Goal: Complete application form: Complete application form

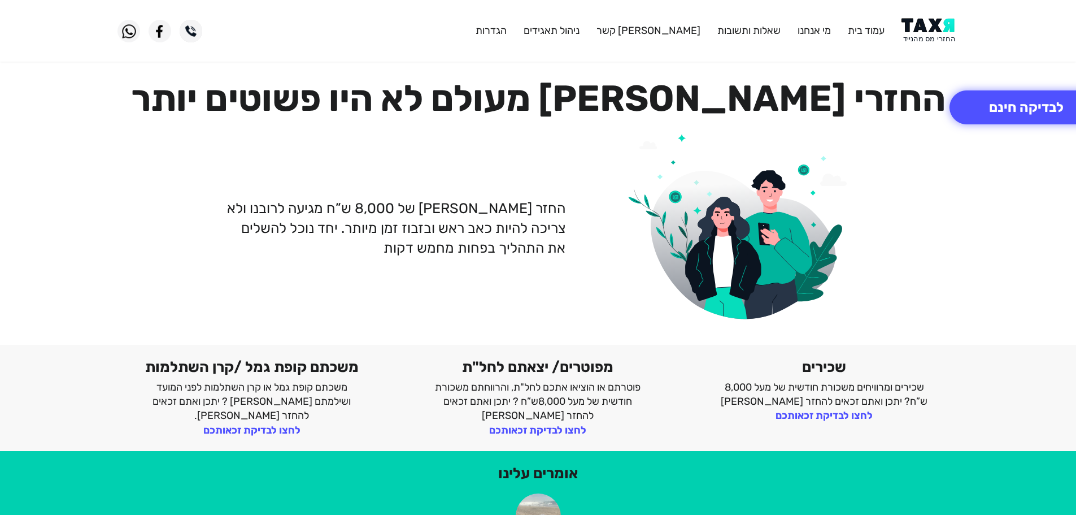
click at [935, 41] on img at bounding box center [930, 30] width 57 height 25
click at [1019, 114] on button "לבדיקה חינם" at bounding box center [1027, 107] width 154 height 34
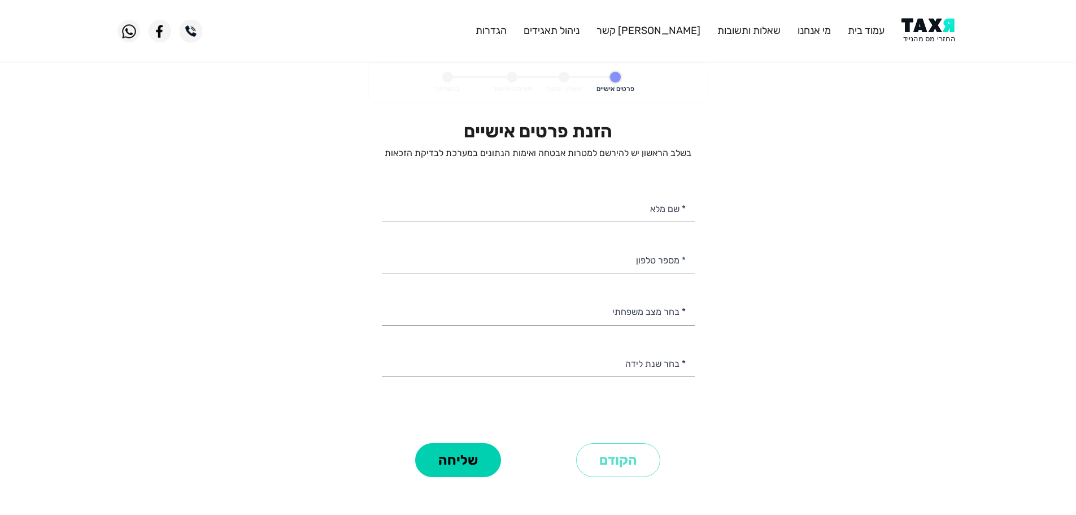
select select
click at [638, 254] on input "* מספר טלפון" at bounding box center [538, 259] width 313 height 29
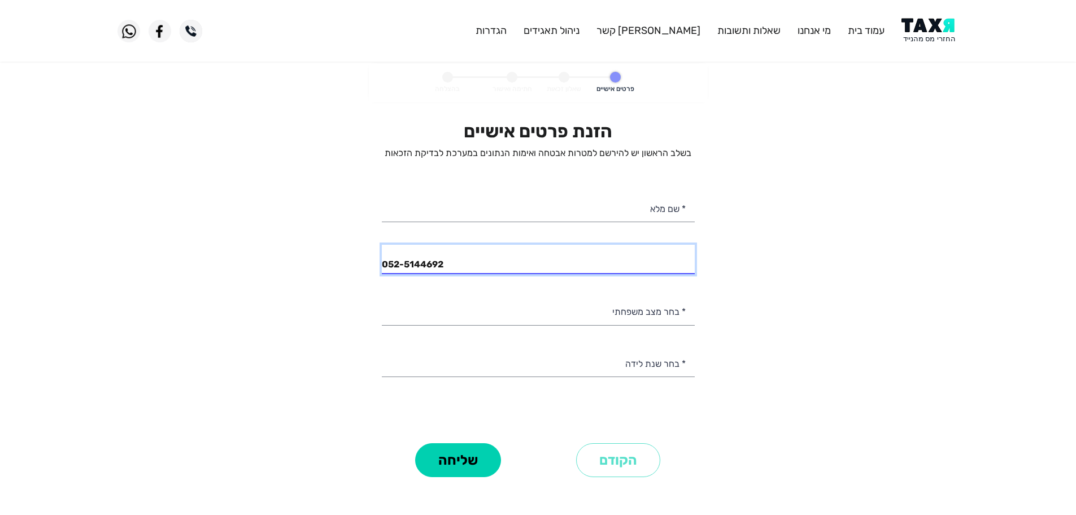
type input "052-5144692"
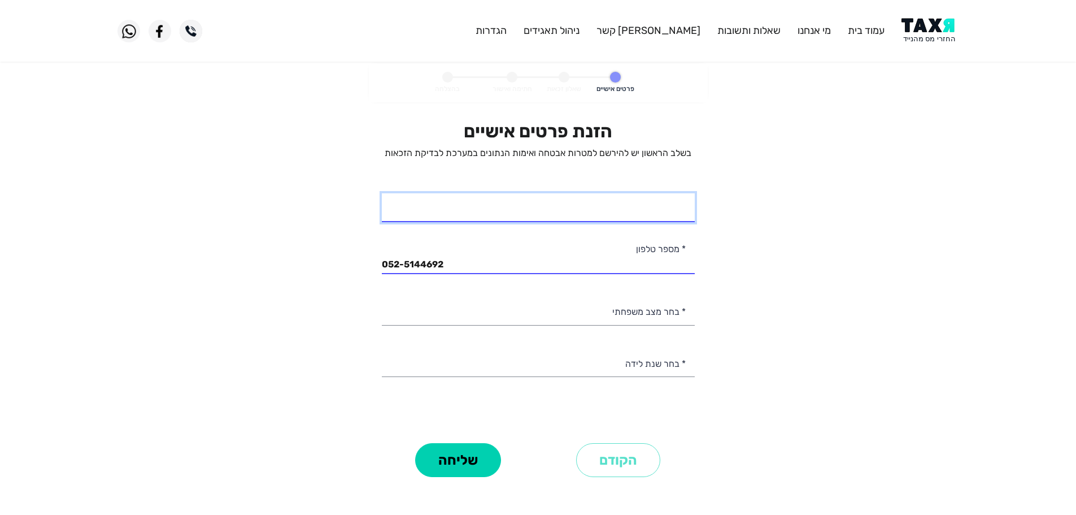
click at [675, 208] on input "* שם מלא" at bounding box center [538, 207] width 313 height 29
click at [925, 29] on img at bounding box center [930, 30] width 57 height 25
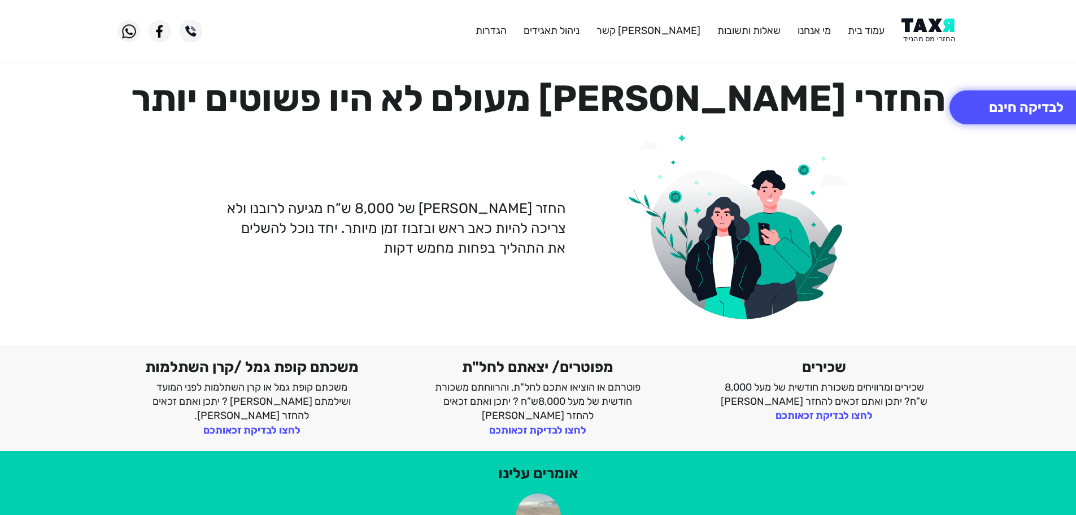
click at [922, 32] on img at bounding box center [930, 30] width 57 height 25
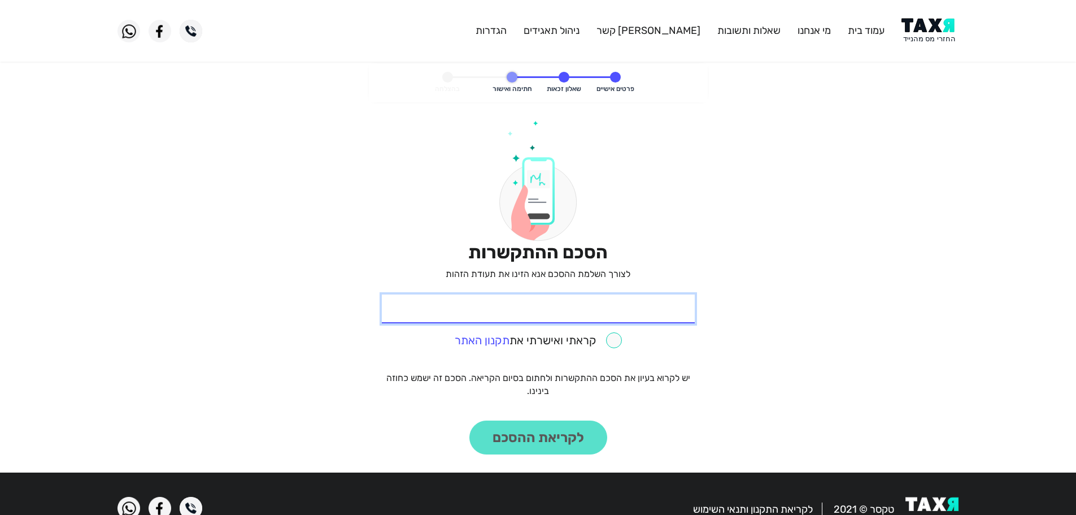
click at [584, 316] on input "* תעודת זהות" at bounding box center [538, 308] width 313 height 29
type input "315054759"
click at [619, 338] on input "checkbox" at bounding box center [538, 340] width 167 height 16
checkbox input "true"
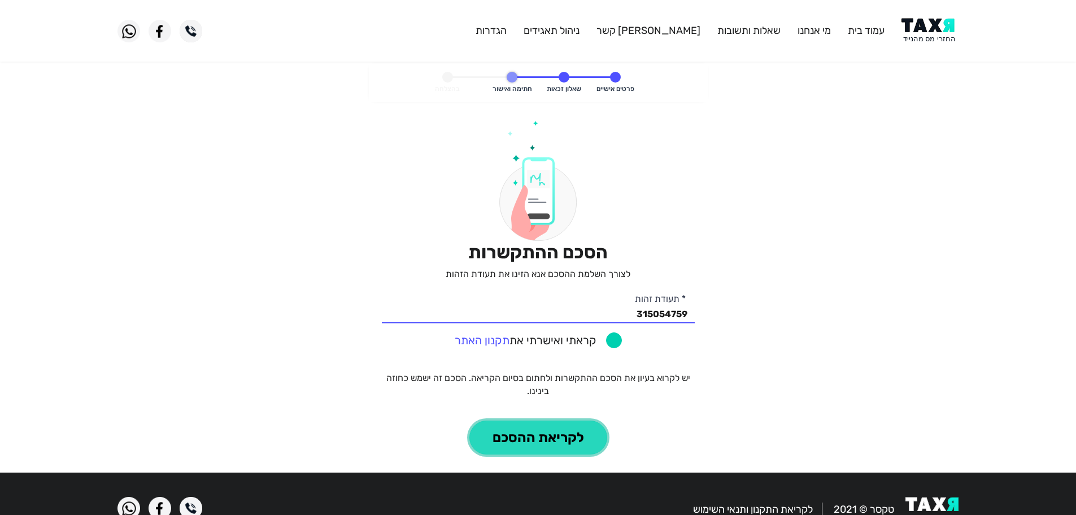
click at [593, 432] on button "לקריאת ההסכם" at bounding box center [539, 437] width 138 height 34
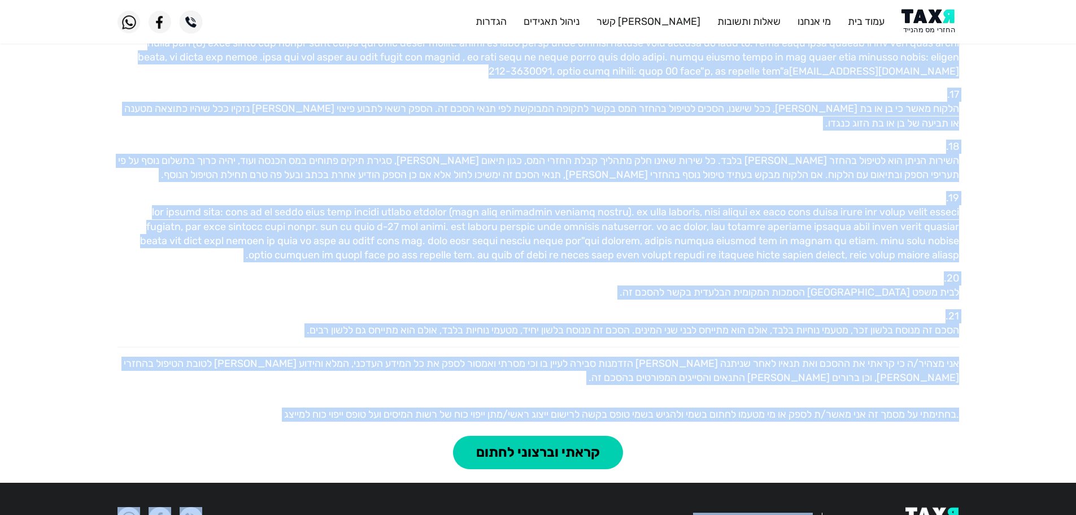
scroll to position [1002, 0]
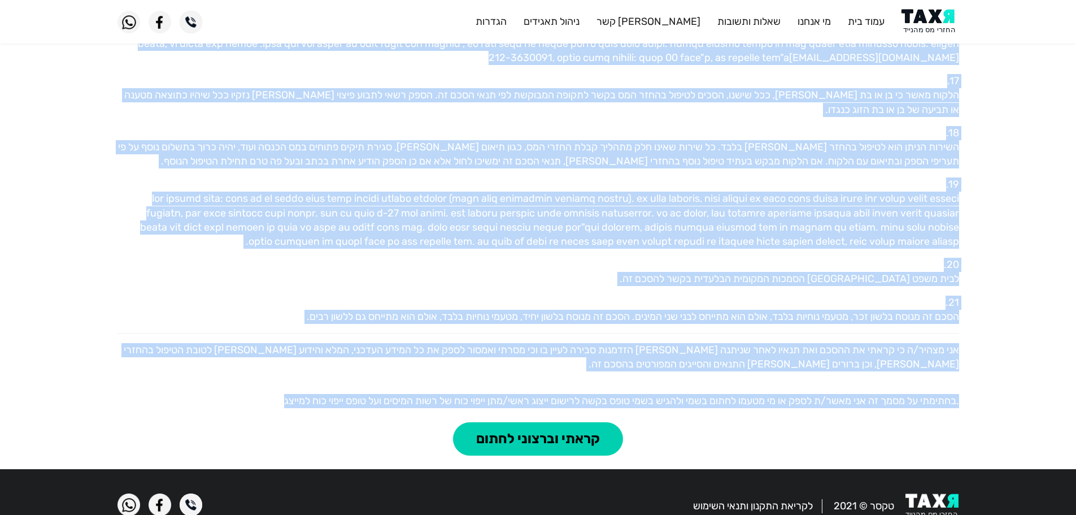
drag, startPoint x: 960, startPoint y: 150, endPoint x: 228, endPoint y: 366, distance: 763.4
copy div "שנחתם בתאריך 15.10.2025 בין טקסר החזרי מס בע"מ (ח.פ. 516390721) מרחוב הרצל 91 ר…"
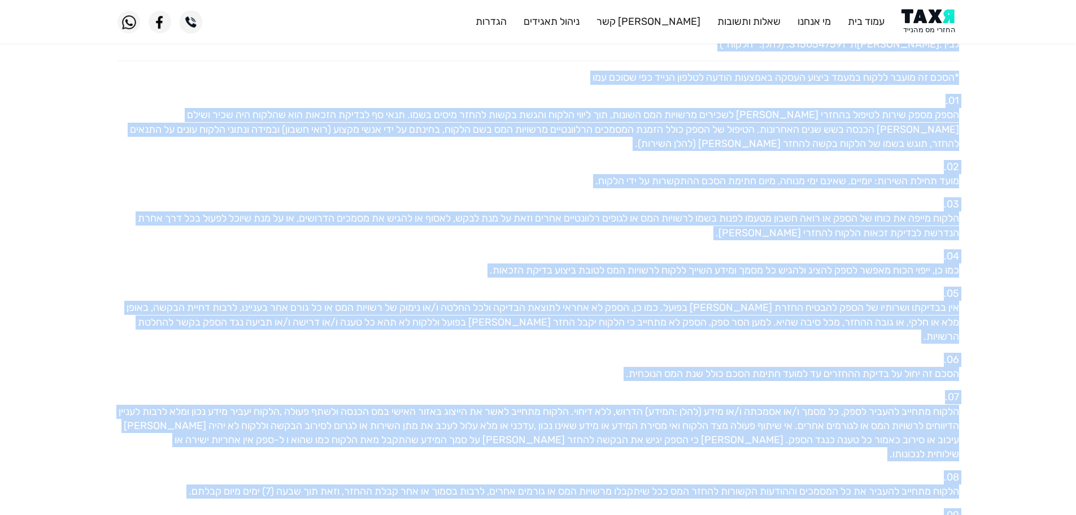
scroll to position [0, 0]
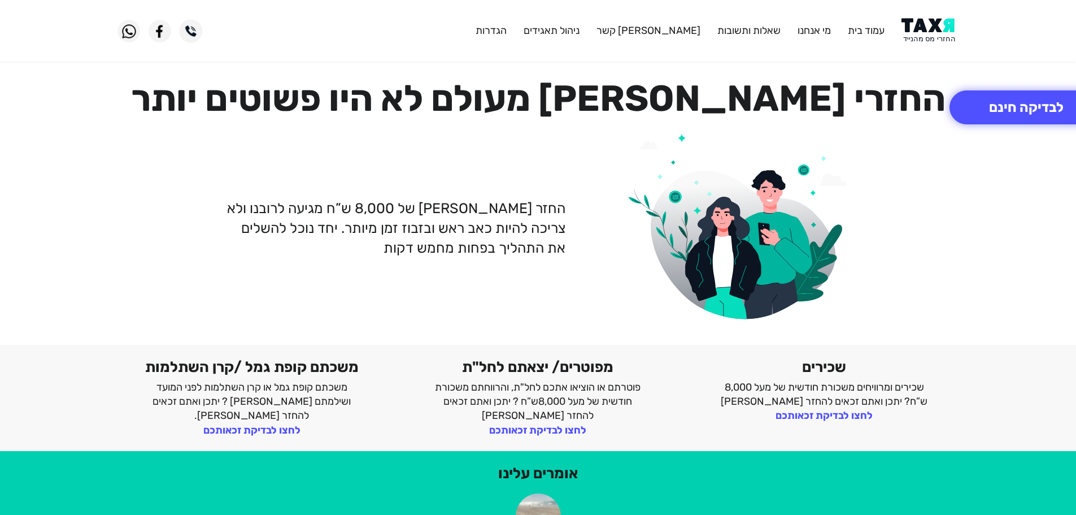
click at [932, 29] on img at bounding box center [930, 30] width 57 height 25
click at [998, 108] on button "לבדיקה חינם" at bounding box center [1027, 107] width 154 height 34
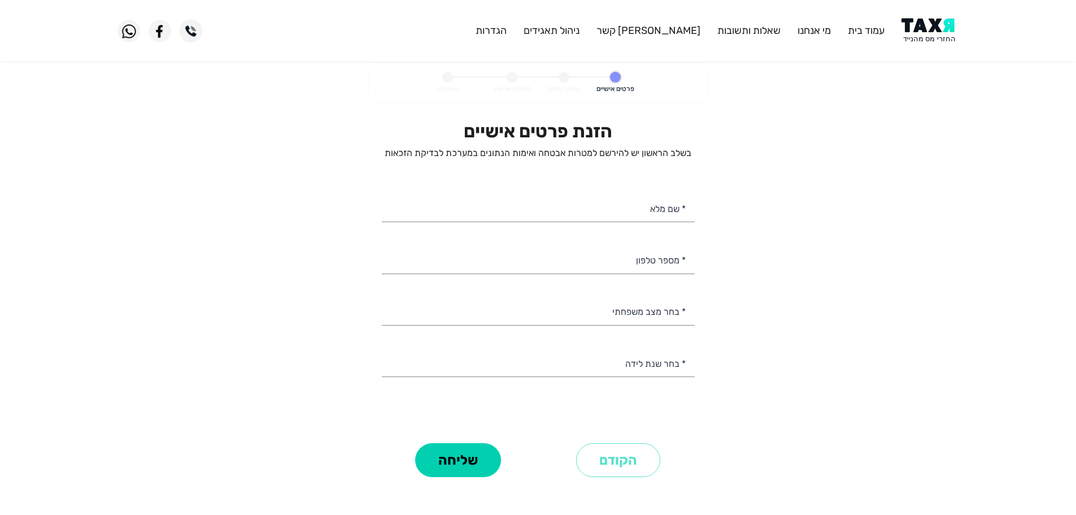
select select
click at [651, 266] on input "* מספר טלפון" at bounding box center [538, 259] width 313 height 29
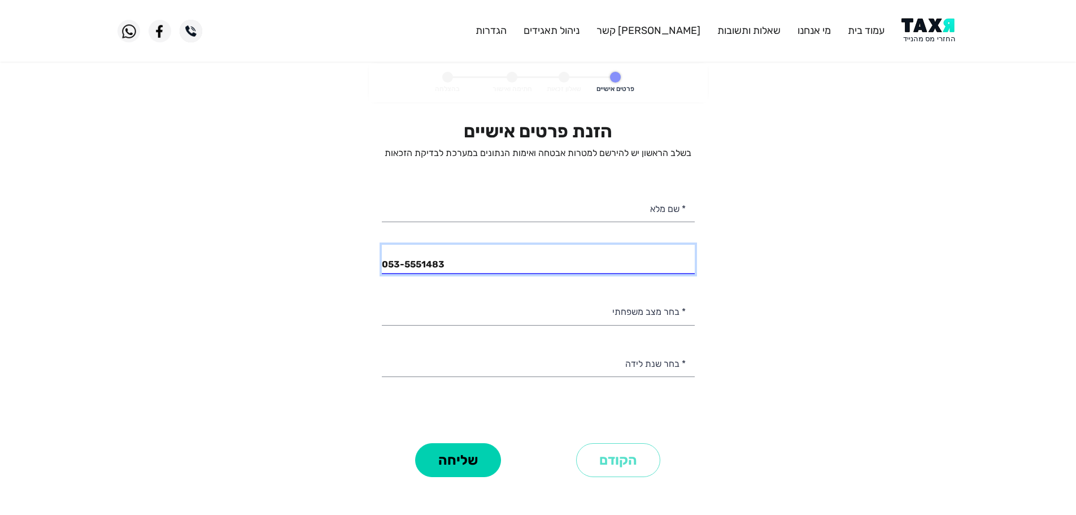
type input "053-5551483"
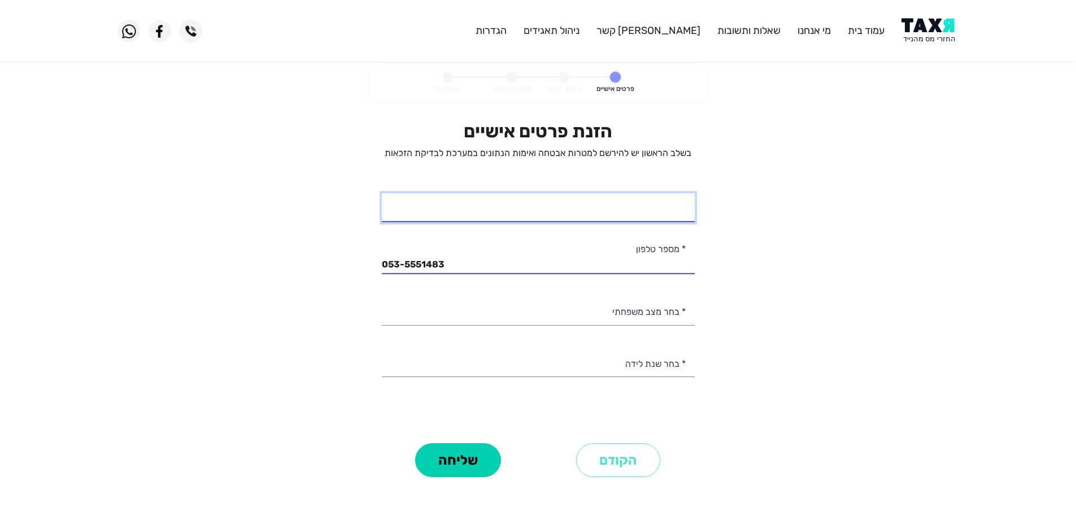
click at [619, 214] on input "* שם מלא" at bounding box center [538, 207] width 313 height 29
click at [589, 217] on input "* שם מלא" at bounding box center [538, 207] width 313 height 29
click at [675, 216] on input "[PERSON_NAME]" at bounding box center [538, 207] width 313 height 29
type input "[PERSON_NAME]"
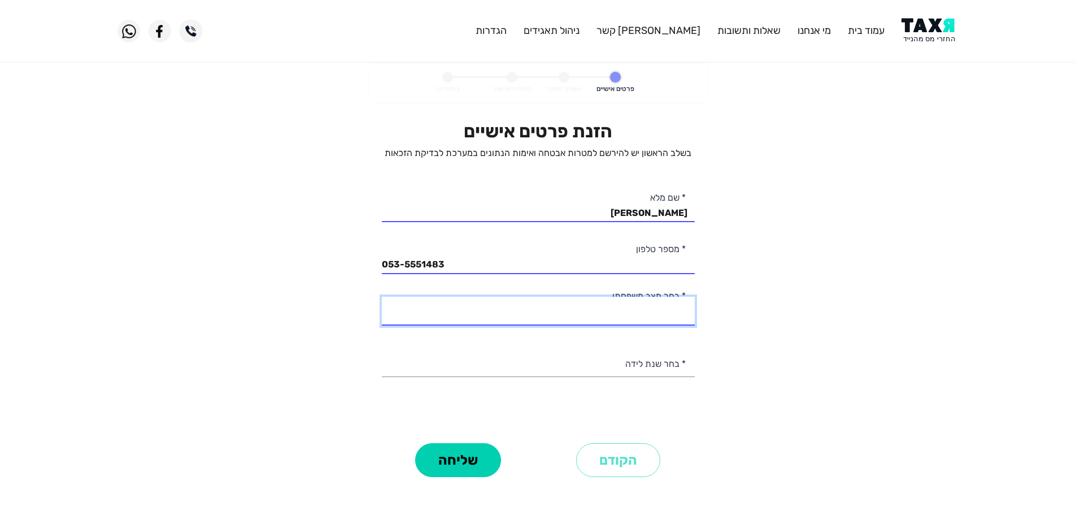
drag, startPoint x: 655, startPoint y: 318, endPoint x: 659, endPoint y: 323, distance: 6.4
click at [656, 318] on select "רווק/ה נשוי/[PERSON_NAME]/ה אלמן/נה" at bounding box center [538, 311] width 313 height 29
select select "1: Single"
click at [382, 297] on select "רווק/ה נשוי/[PERSON_NAME]/ה אלמן/נה" at bounding box center [538, 311] width 313 height 29
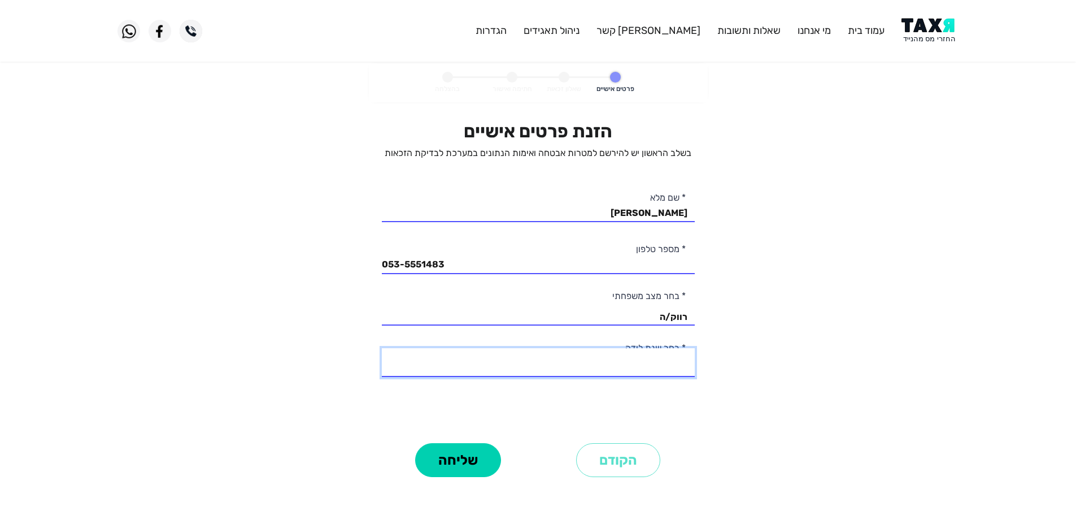
click at [635, 373] on select "2003 2002 2001 2000 1999 1998 1997 1996 1995 1994 1993 1992 1991 1990 1989 1988…" at bounding box center [538, 362] width 313 height 29
select select "16: 1988"
click at [382, 348] on select "2003 2002 2001 2000 1999 1998 1997 1996 1995 1994 1993 1992 1991 1990 1989 1988…" at bounding box center [538, 362] width 313 height 29
click at [474, 459] on button "שליחה" at bounding box center [458, 460] width 86 height 34
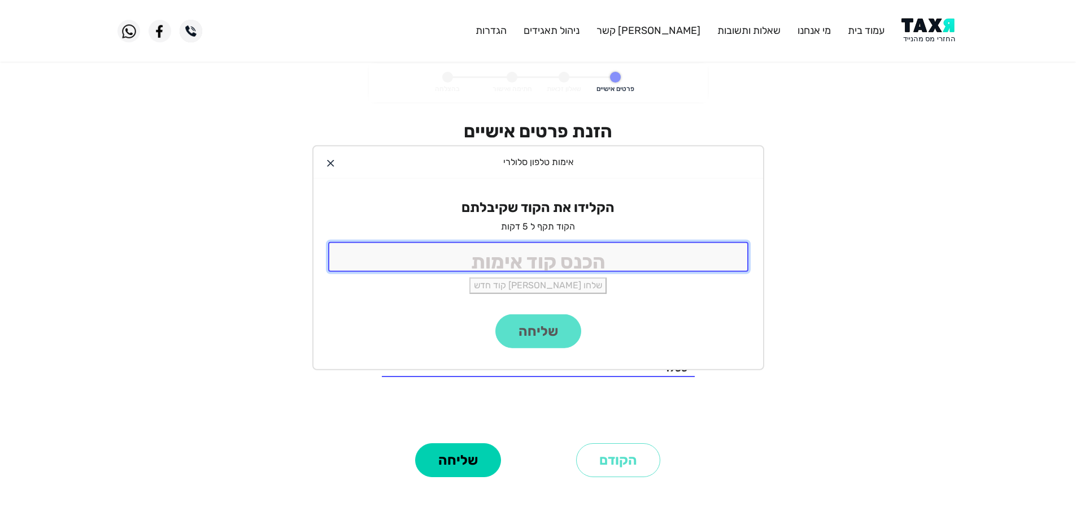
click at [623, 255] on input "tel" at bounding box center [538, 257] width 420 height 30
type input "9988"
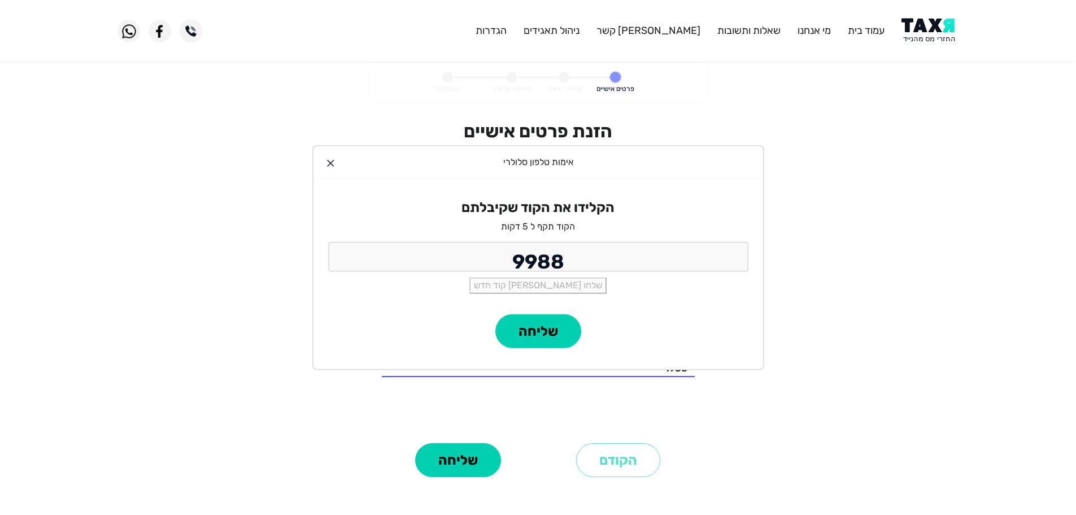
click at [541, 348] on div "שליחה" at bounding box center [539, 341] width 450 height 55
click at [540, 335] on button "שליחה" at bounding box center [539, 331] width 86 height 34
